Goal: Leave review/rating: Share an evaluation or opinion about a product, service, or content

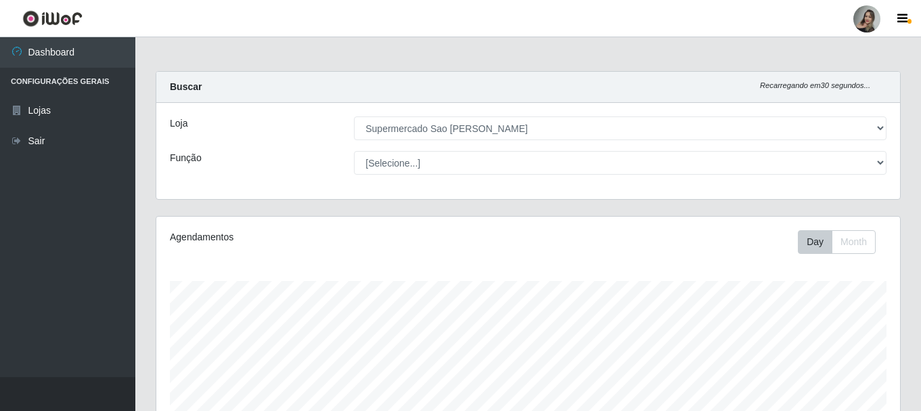
select select "383"
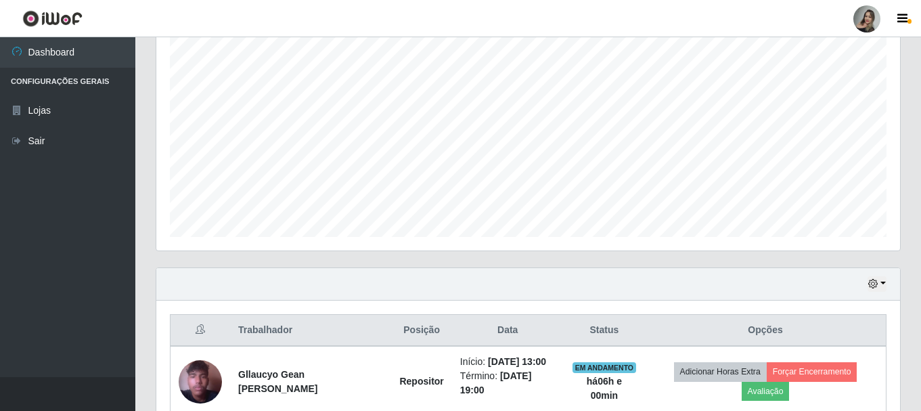
scroll to position [318, 0]
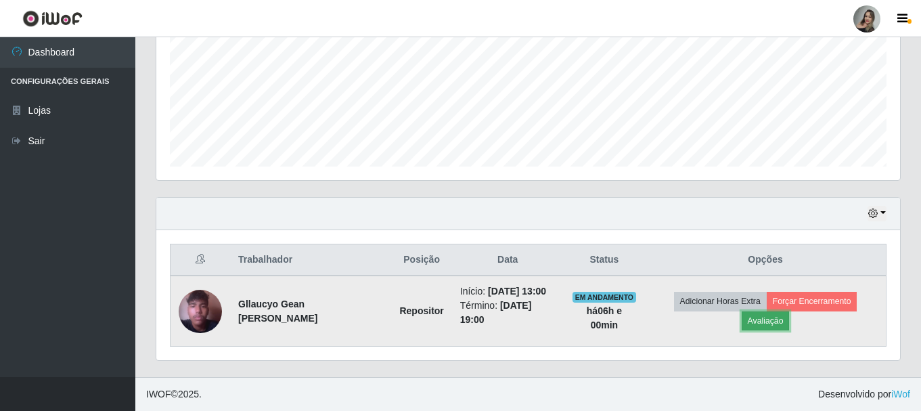
click at [776, 326] on button "Avaliação" at bounding box center [766, 320] width 48 height 19
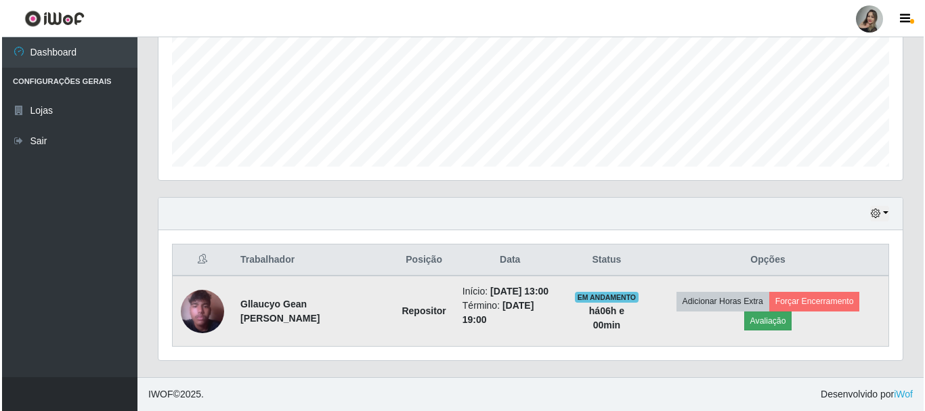
scroll to position [281, 737]
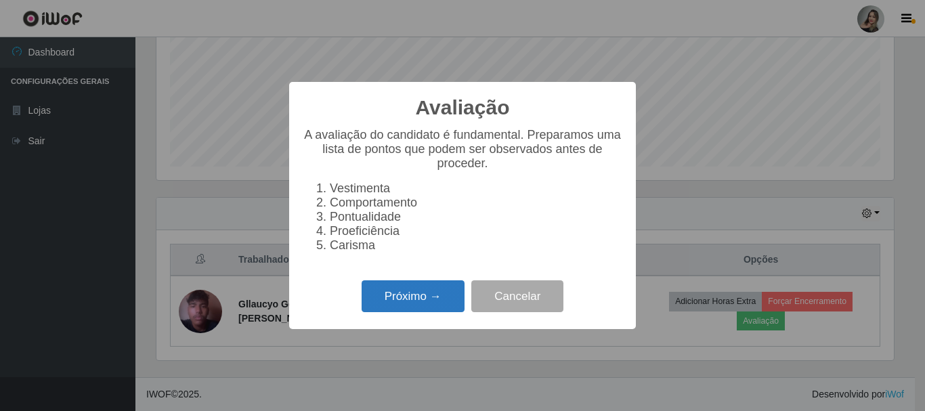
click at [442, 310] on button "Próximo →" at bounding box center [413, 296] width 103 height 32
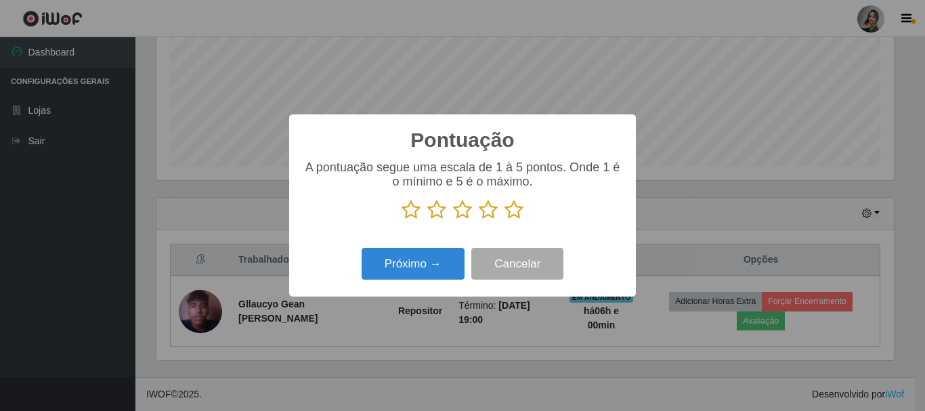
click at [515, 213] on icon at bounding box center [513, 210] width 19 height 20
click at [504, 220] on input "radio" at bounding box center [504, 220] width 0 height 0
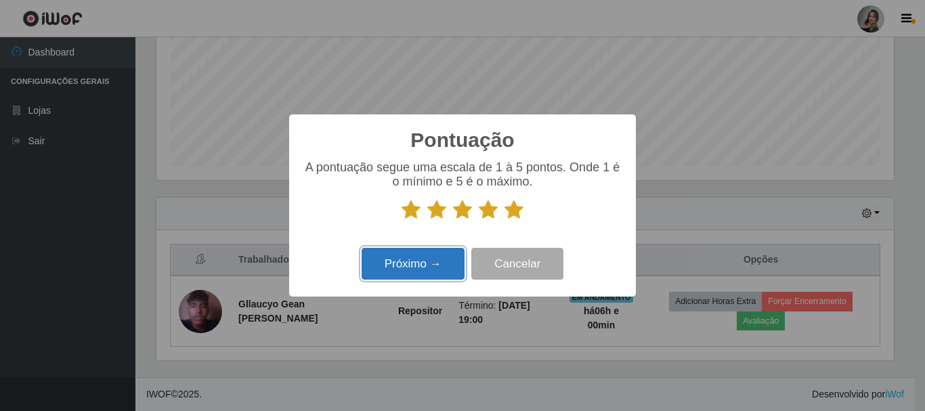
click at [389, 262] on button "Próximo →" at bounding box center [413, 264] width 103 height 32
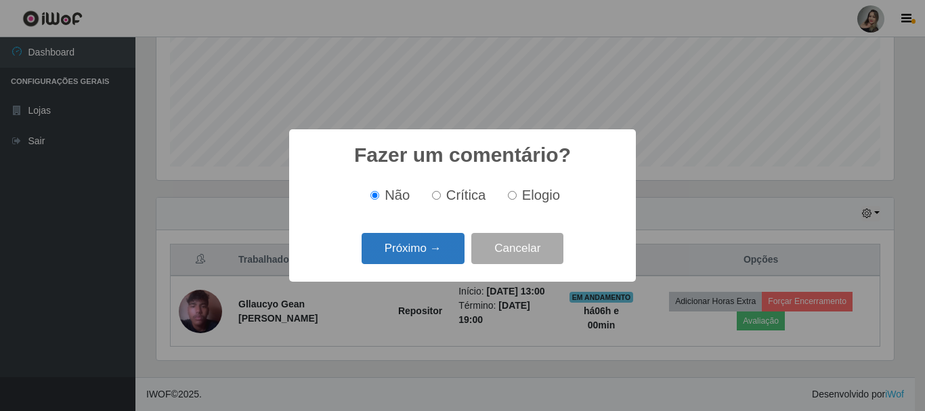
click at [430, 244] on button "Próximo →" at bounding box center [413, 249] width 103 height 32
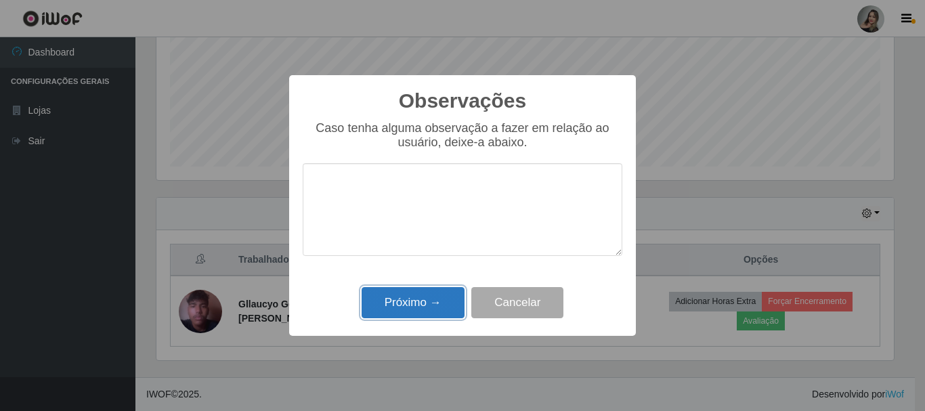
click at [417, 301] on button "Próximo →" at bounding box center [413, 303] width 103 height 32
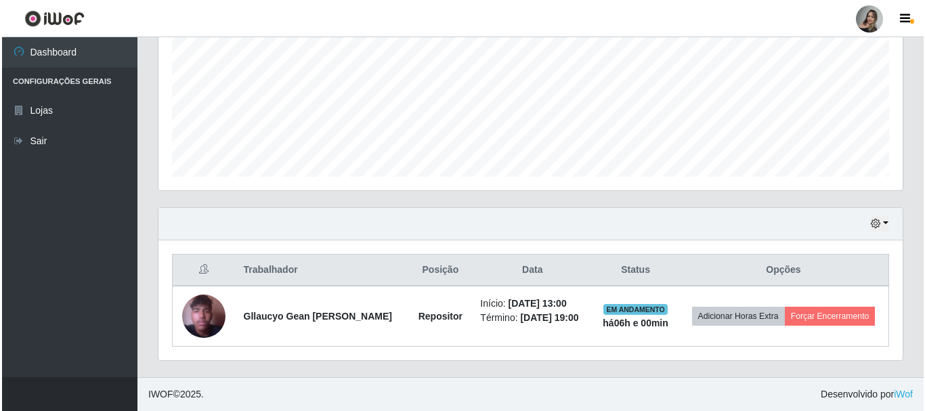
scroll to position [307, 0]
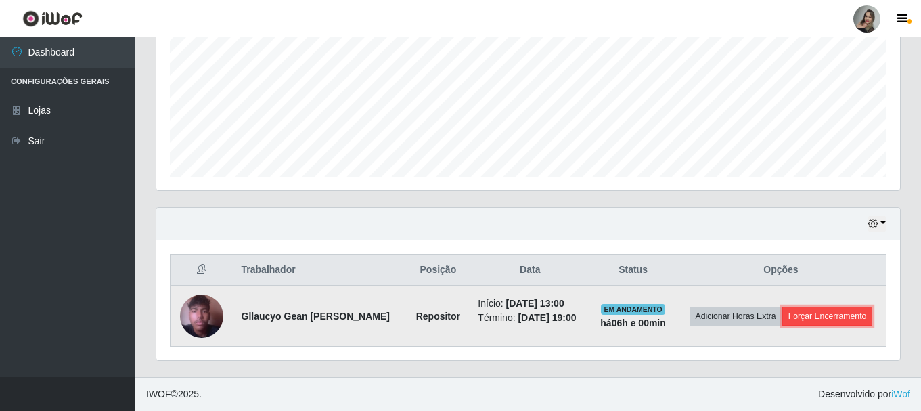
click at [821, 318] on button "Forçar Encerramento" at bounding box center [828, 316] width 91 height 19
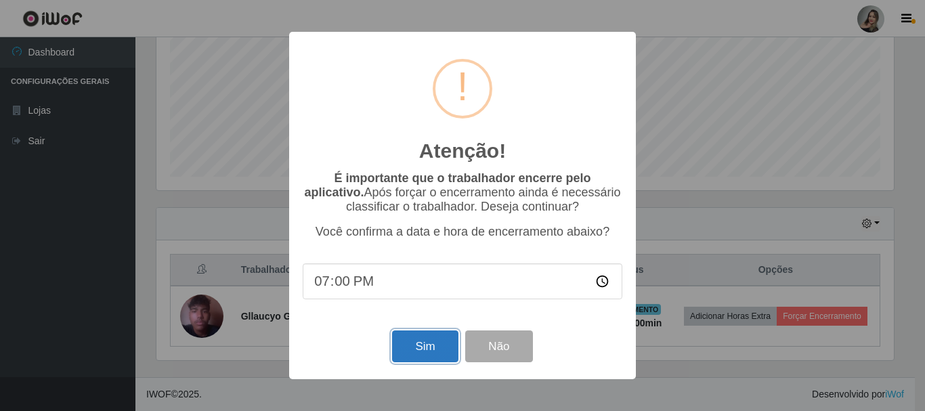
click at [416, 350] on button "Sim" at bounding box center [425, 346] width 66 height 32
